Goal: Find specific page/section: Find specific page/section

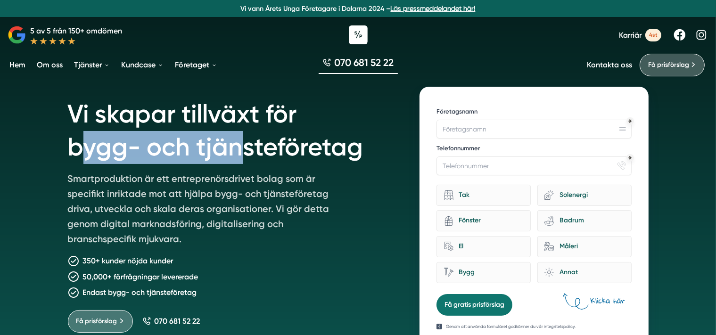
drag, startPoint x: 83, startPoint y: 147, endPoint x: 241, endPoint y: 136, distance: 158.3
click at [241, 136] on h1 "Vi skapar tillväxt för bygg- och tjänsteföretag" at bounding box center [233, 129] width 330 height 84
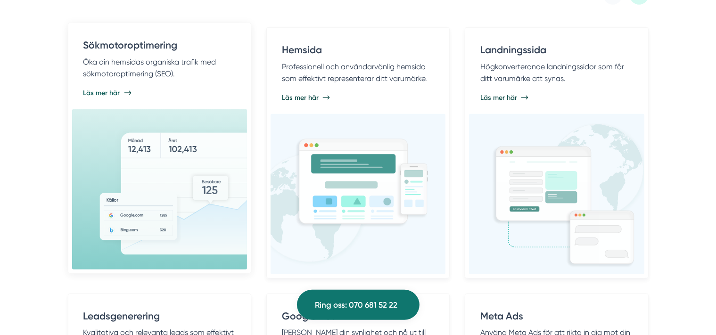
scroll to position [515, 0]
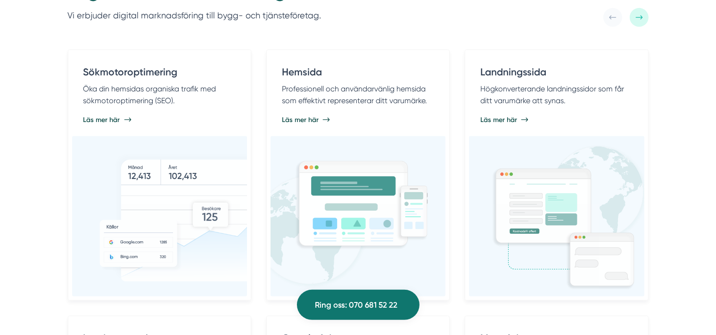
click at [638, 18] on icon at bounding box center [640, 18] width 8 height 8
click at [636, 18] on icon at bounding box center [640, 18] width 8 height 8
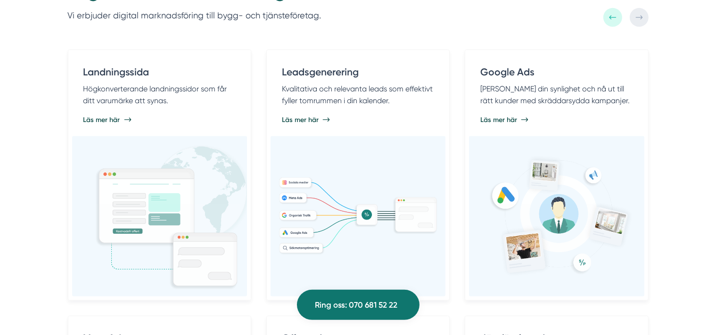
click at [636, 18] on icon at bounding box center [640, 18] width 8 height 8
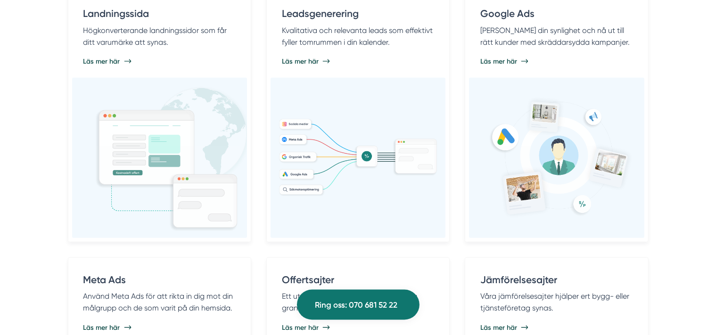
scroll to position [575, 0]
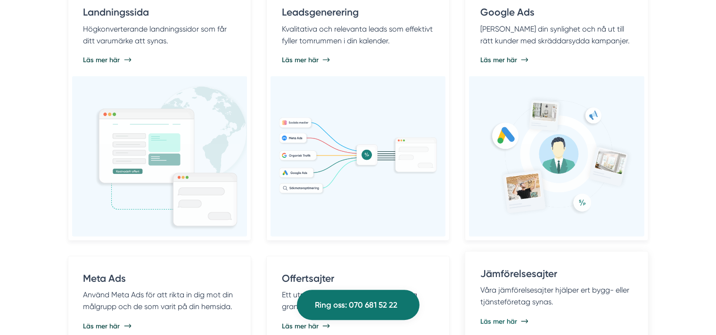
click at [529, 296] on p "Våra jämförelsesajter hjälper ert bygg- eller tjänsteföretag synas." at bounding box center [556, 296] width 152 height 24
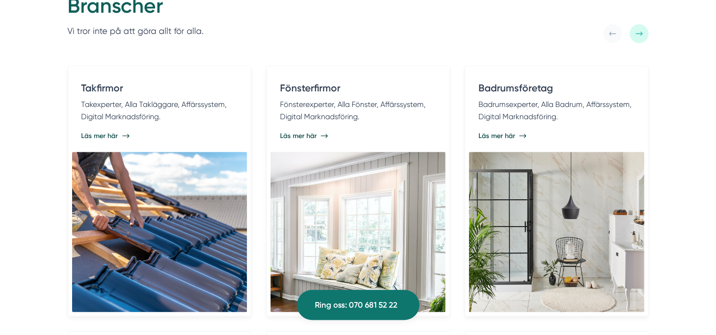
scroll to position [1873, 0]
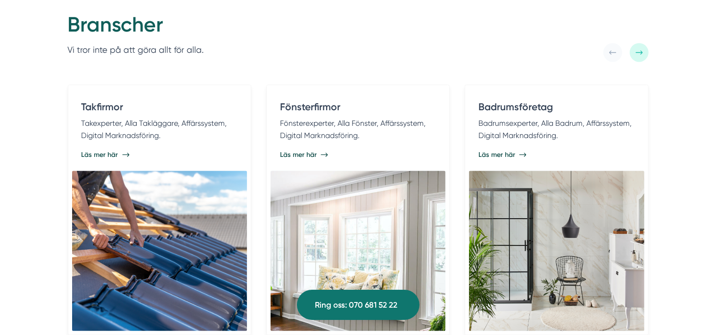
click at [641, 44] on div at bounding box center [639, 52] width 19 height 19
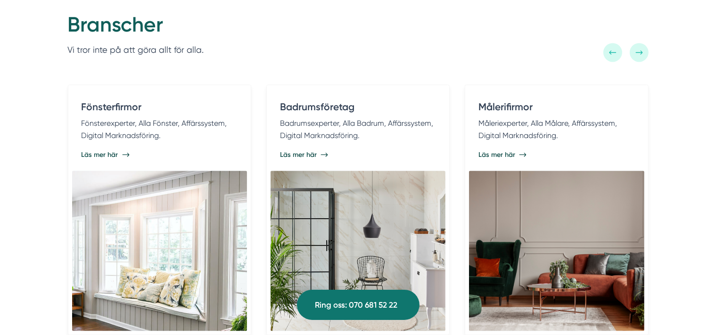
click at [639, 45] on div at bounding box center [639, 52] width 19 height 19
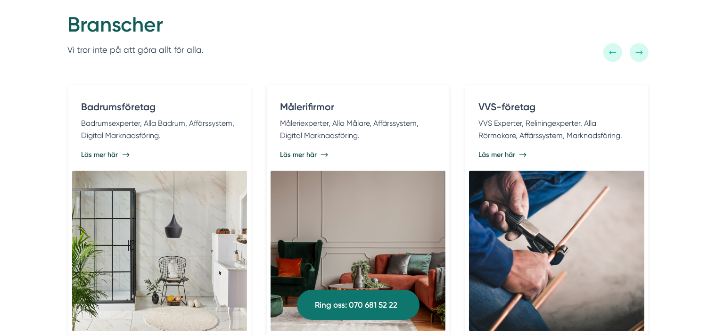
click at [638, 45] on div at bounding box center [639, 52] width 19 height 19
click at [638, 44] on div at bounding box center [639, 52] width 19 height 19
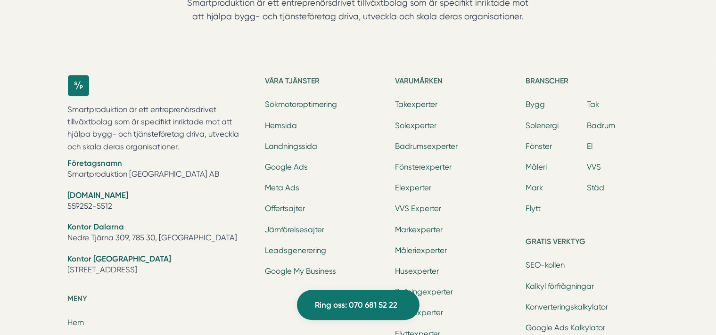
scroll to position [2992, 0]
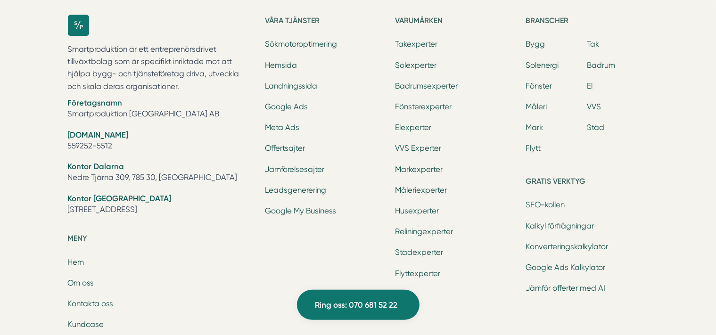
click at [528, 201] on link "SEO-kollen" at bounding box center [545, 204] width 39 height 9
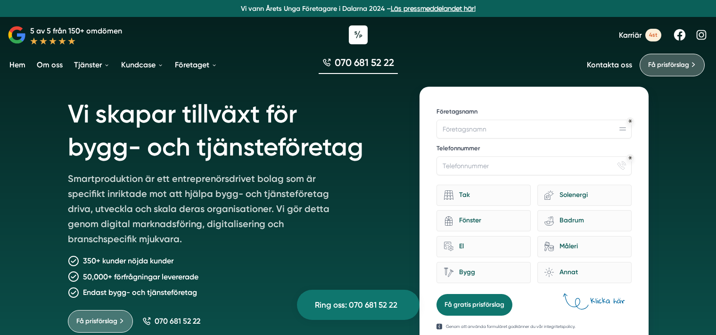
scroll to position [2992, 0]
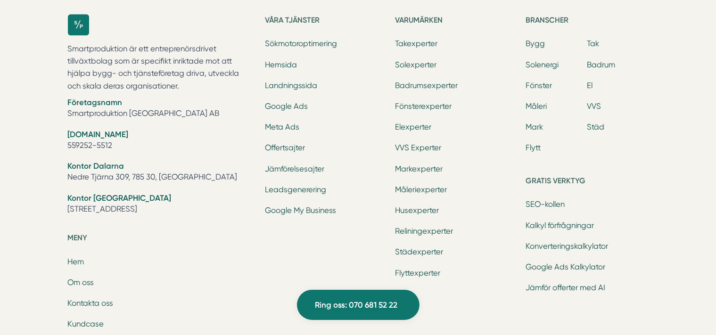
click at [19, 216] on div "Ring oss 070 681 52 22 Smartproduktion är ett entreprenörsdrivet tillväxtbolag …" at bounding box center [358, 189] width 716 height 627
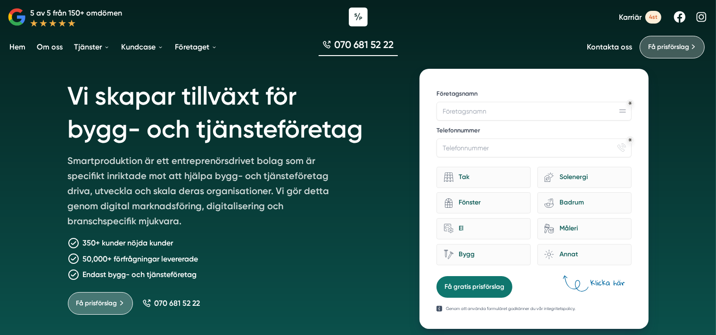
scroll to position [17, 0]
